Goal: Transaction & Acquisition: Purchase product/service

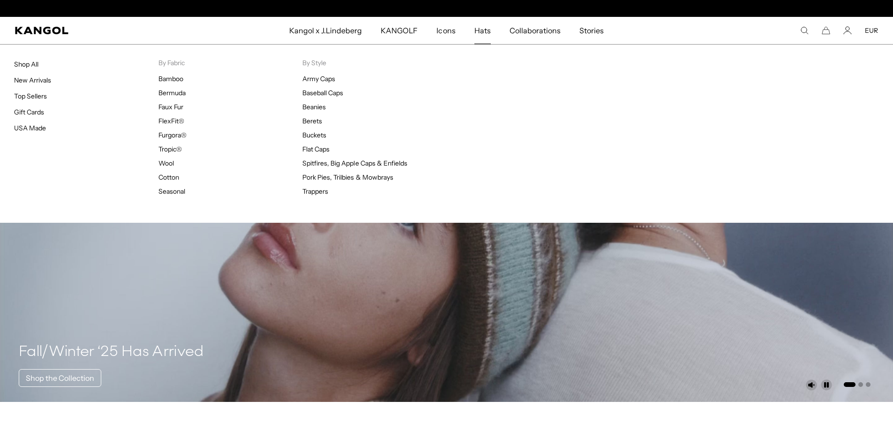
scroll to position [0, 193]
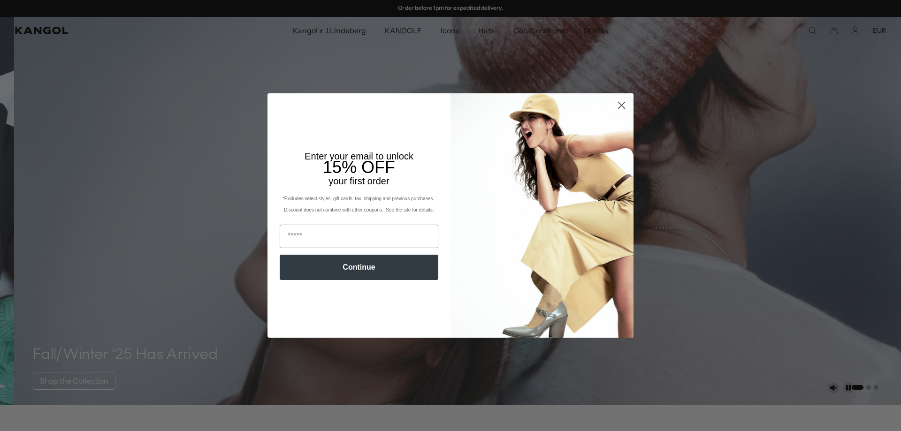
click at [620, 106] on circle "Close dialog" at bounding box center [620, 105] width 15 height 15
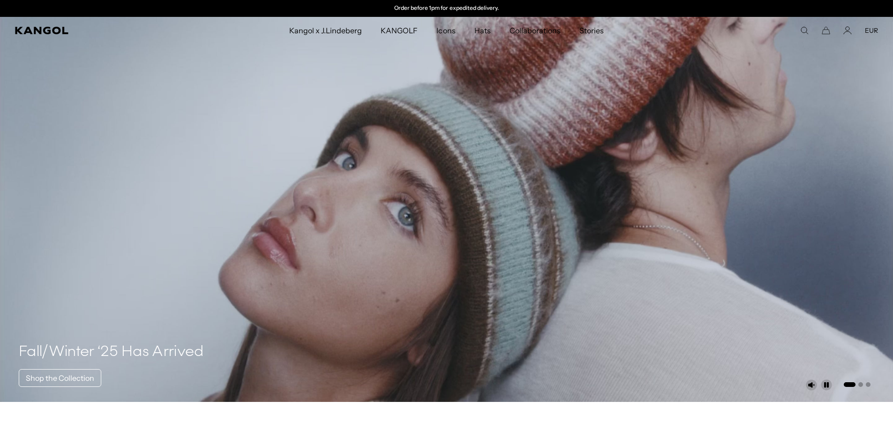
scroll to position [0, 0]
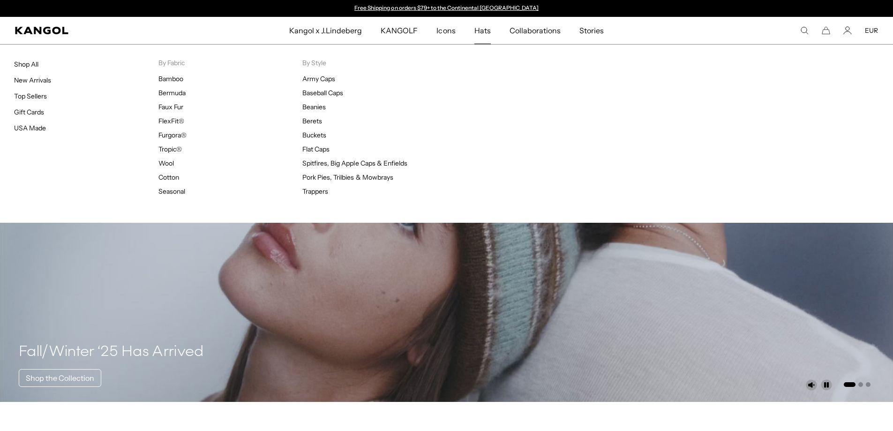
click at [486, 34] on span "Hats" at bounding box center [483, 30] width 16 height 27
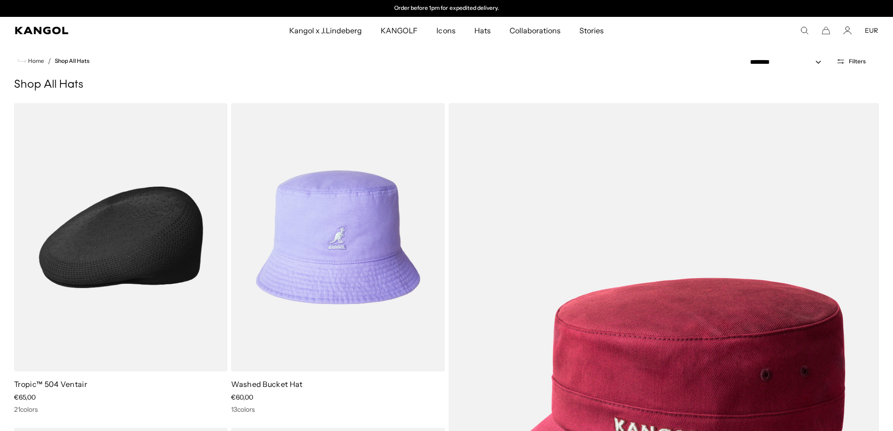
click at [65, 200] on img at bounding box center [120, 237] width 213 height 268
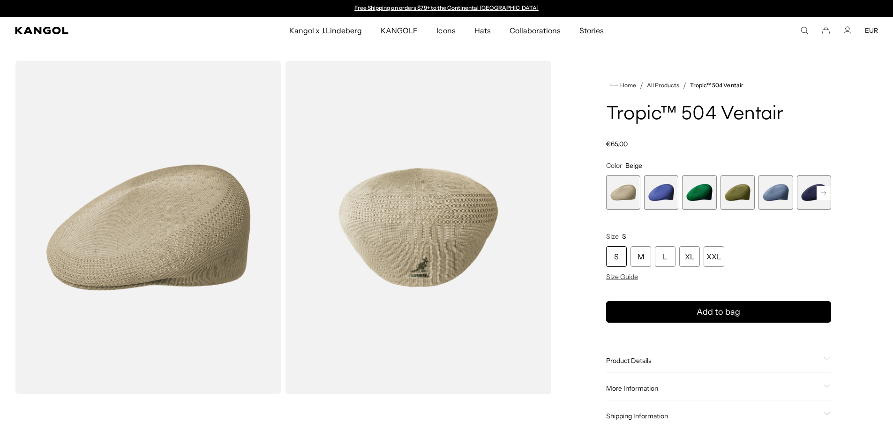
click at [825, 192] on rect at bounding box center [824, 193] width 14 height 14
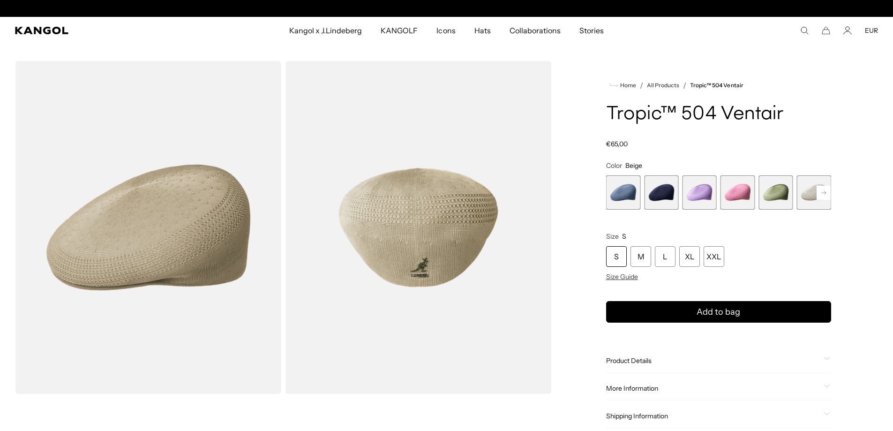
click at [825, 192] on rect at bounding box center [824, 193] width 14 height 14
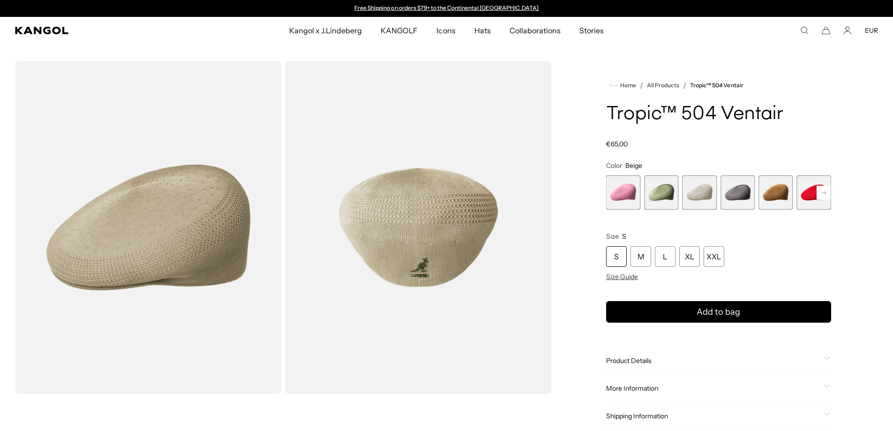
click at [825, 192] on rect at bounding box center [824, 193] width 14 height 14
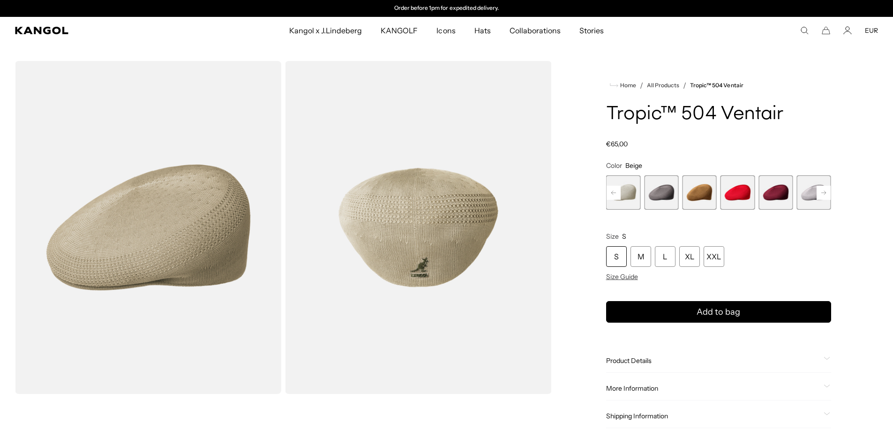
click at [789, 192] on span "14 of 22" at bounding box center [776, 192] width 34 height 34
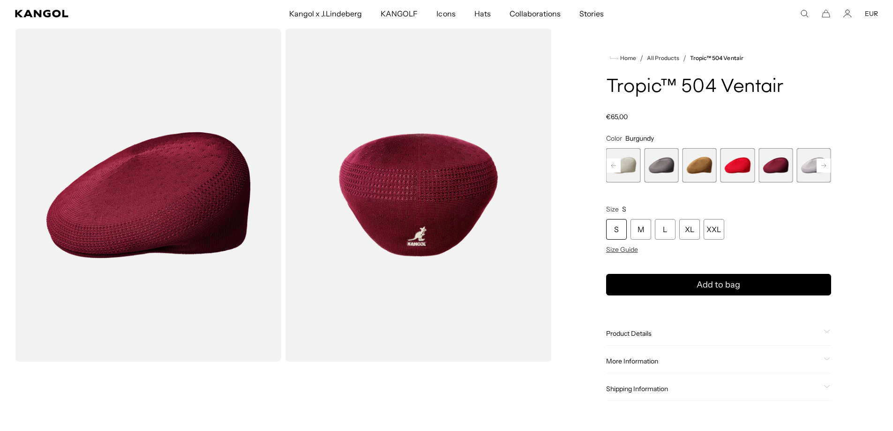
scroll to position [0, 193]
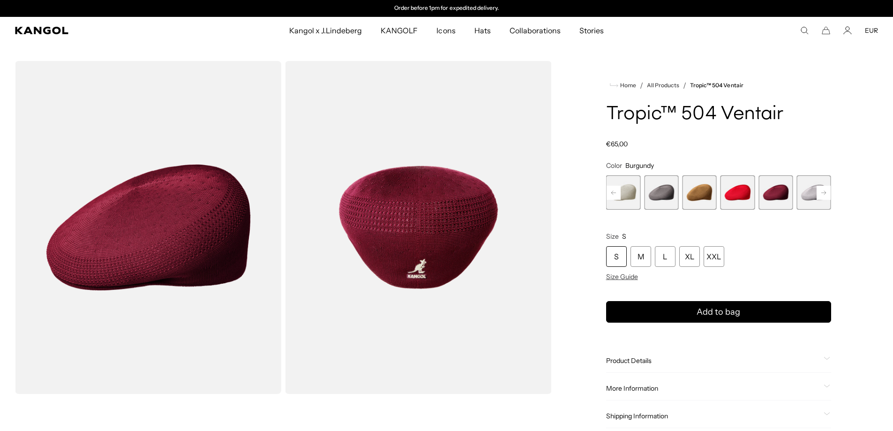
click at [591, 78] on div "Home / All Products / Tropic™ 504 Ventair Tropic™ 504 Ventair Regular price €65…" at bounding box center [719, 396] width 319 height 670
click at [571, 55] on section "Loading... Home / All Products / Tropic™ 504 Ventair Tropic™ 504 Ventair Regula…" at bounding box center [446, 390] width 893 height 693
